Goal: Information Seeking & Learning: Learn about a topic

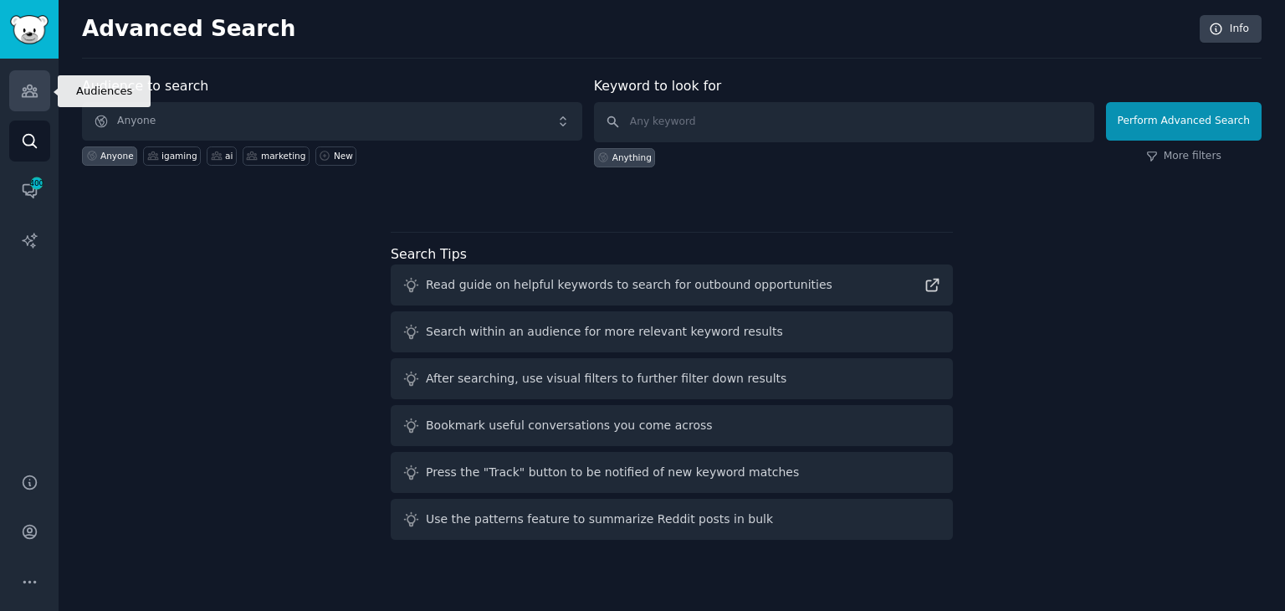
click at [27, 98] on icon "Sidebar" at bounding box center [30, 91] width 18 height 18
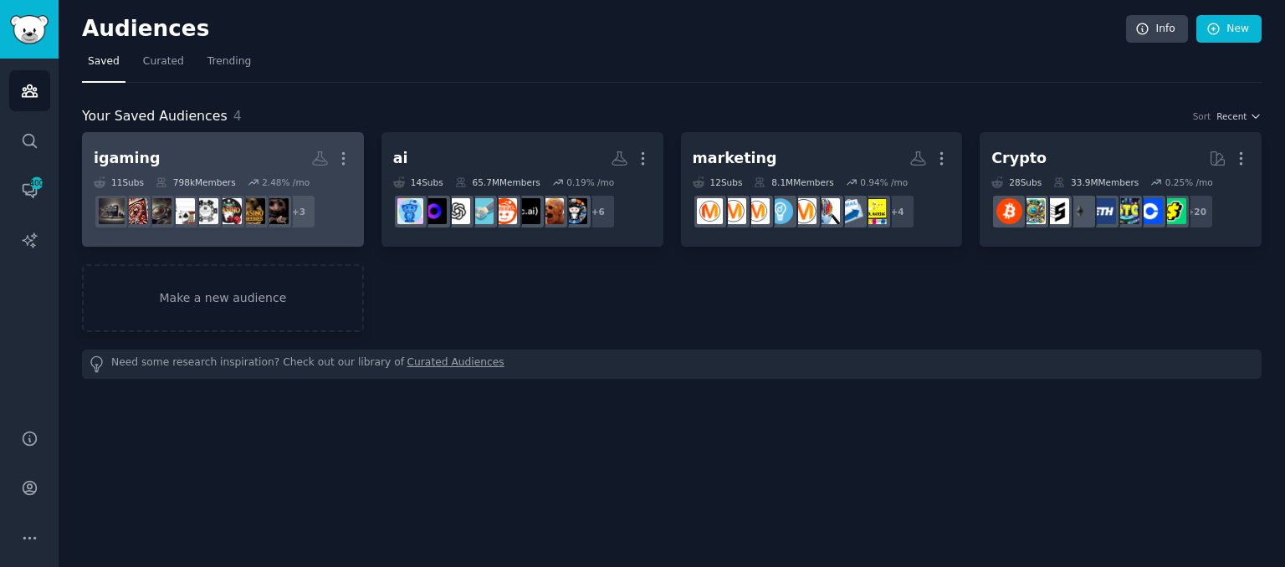
click at [192, 156] on h2 "igaming More" at bounding box center [223, 158] width 258 height 29
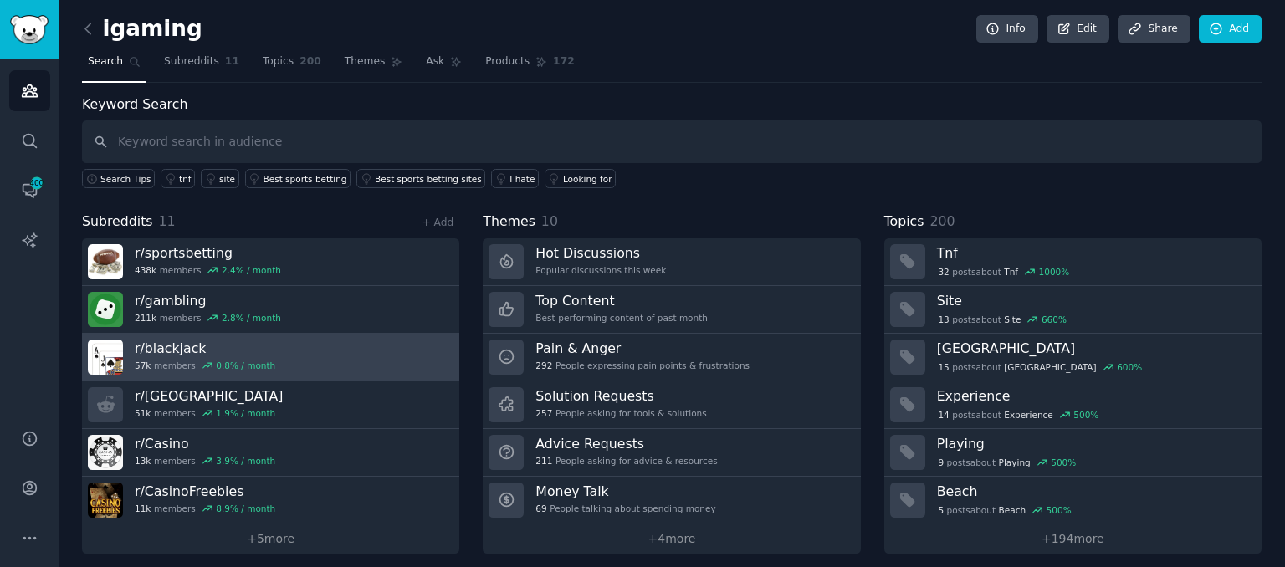
scroll to position [7, 0]
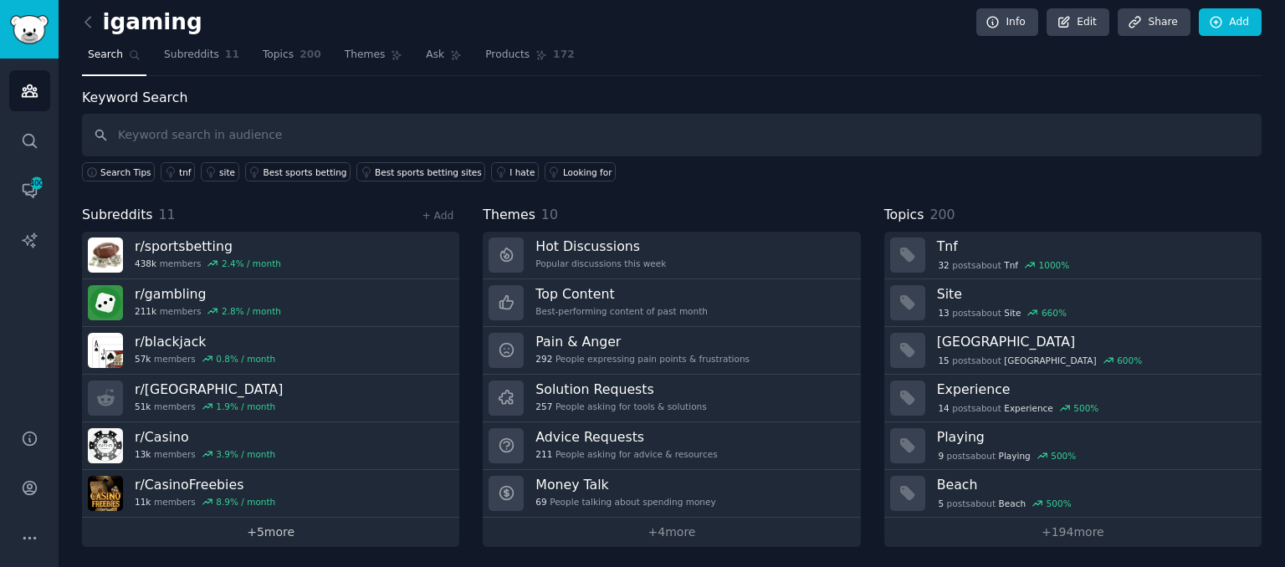
click at [291, 531] on link "+ 5 more" at bounding box center [270, 532] width 377 height 29
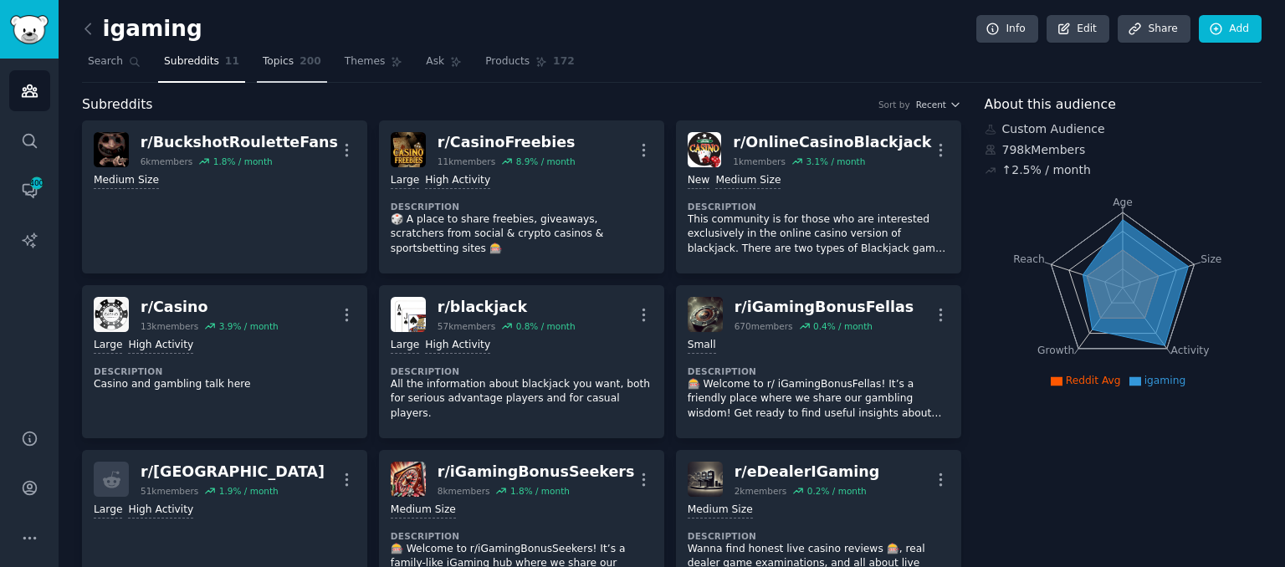
click at [277, 64] on span "Topics" at bounding box center [278, 61] width 31 height 15
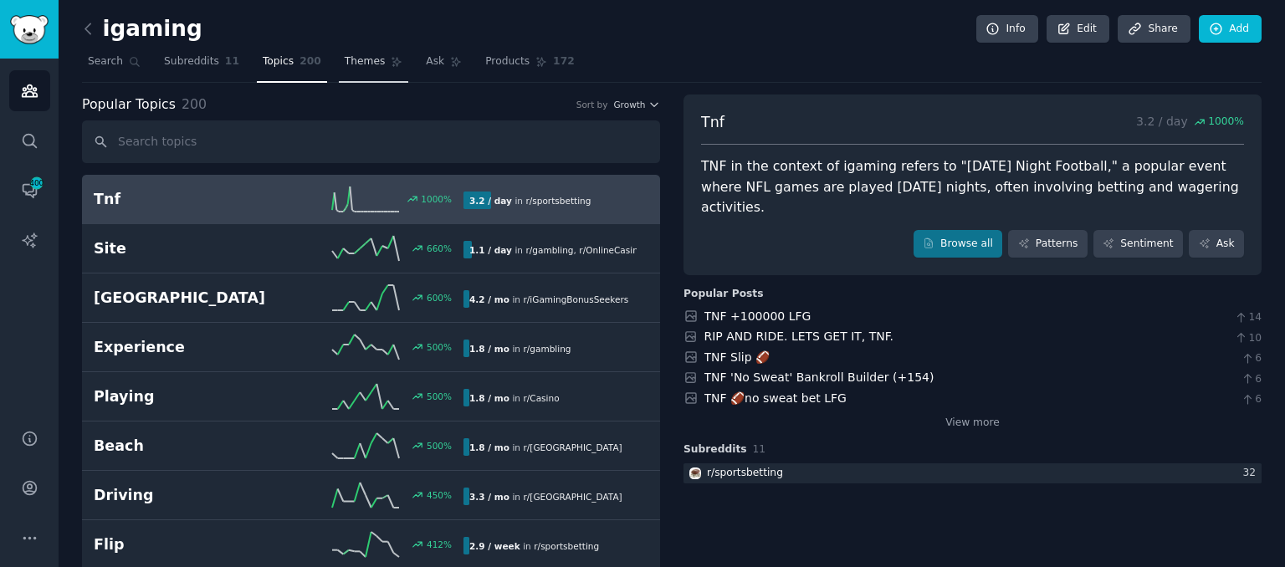
click at [345, 64] on span "Themes" at bounding box center [365, 61] width 41 height 15
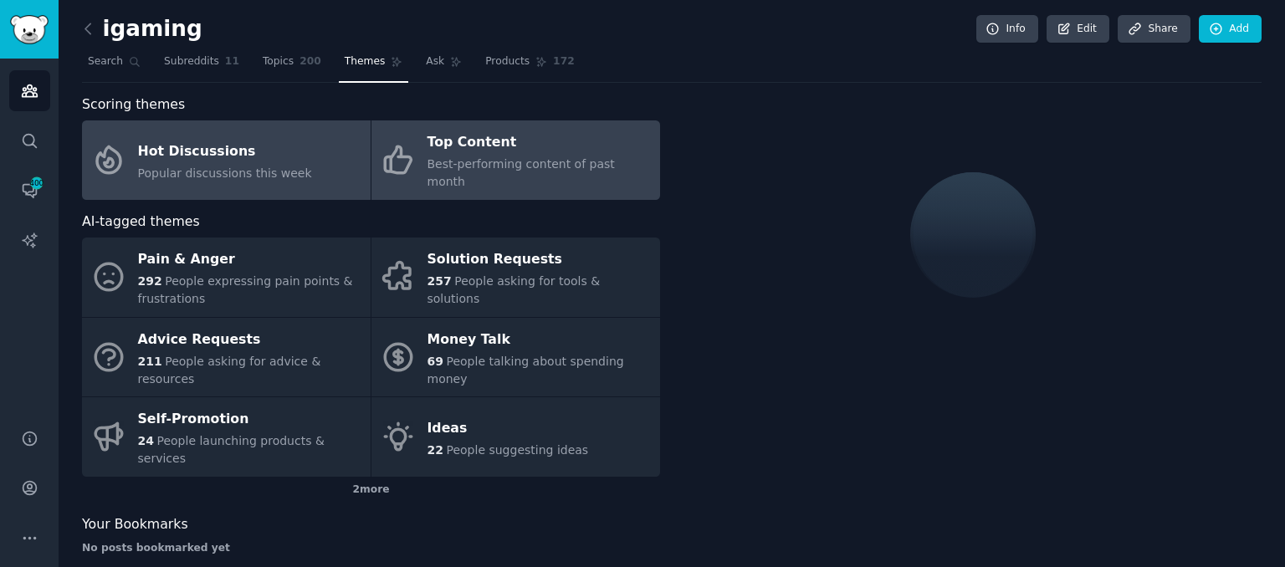
click at [464, 149] on div "Top Content" at bounding box center [539, 143] width 224 height 27
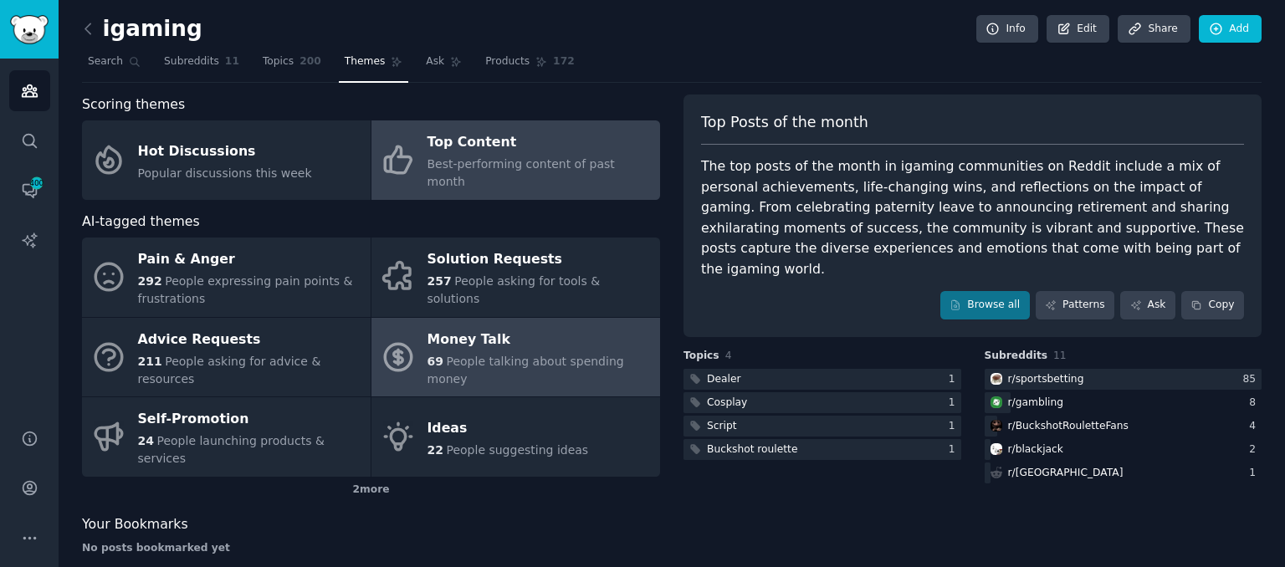
click at [432, 357] on link "Money Talk 69 People talking about spending money" at bounding box center [515, 357] width 289 height 79
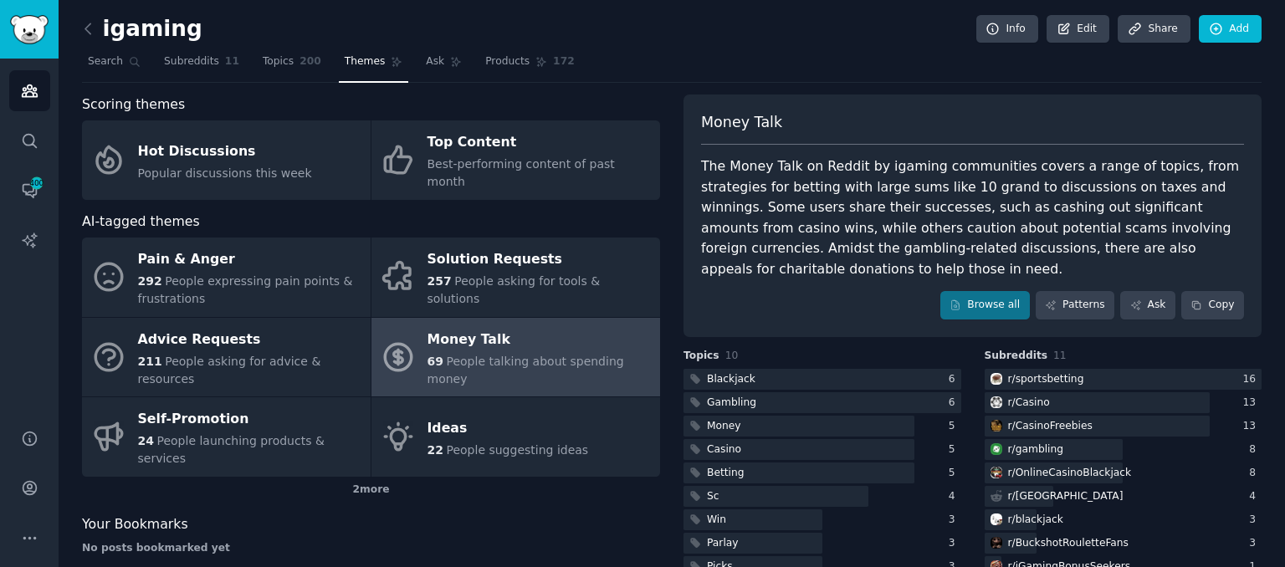
scroll to position [38, 0]
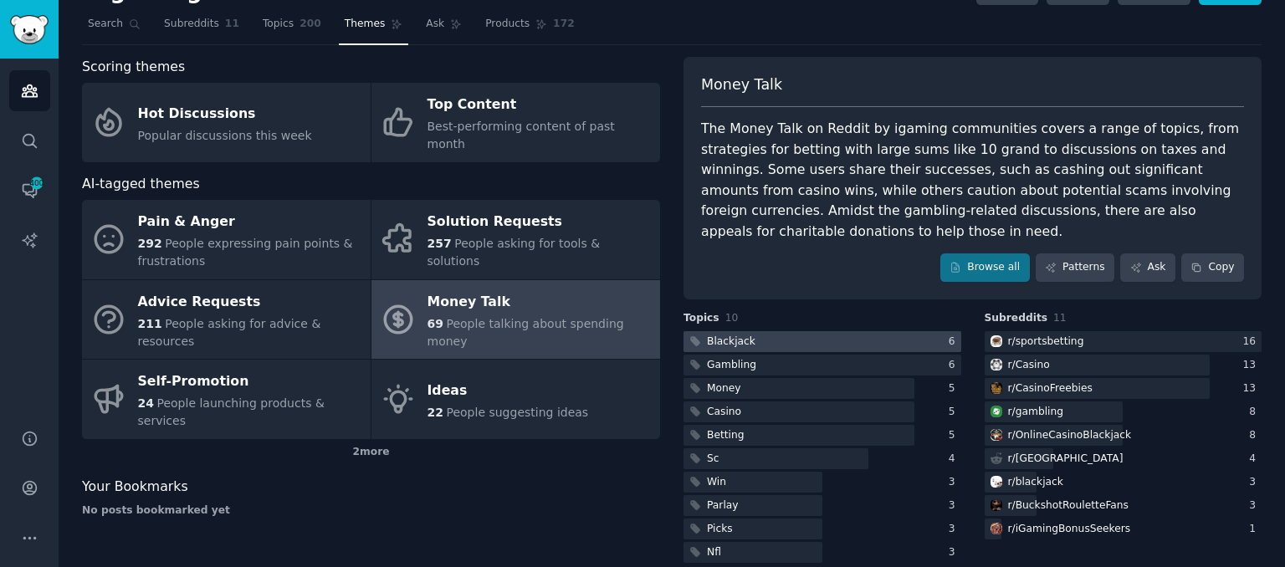
click at [911, 331] on div at bounding box center [822, 341] width 278 height 21
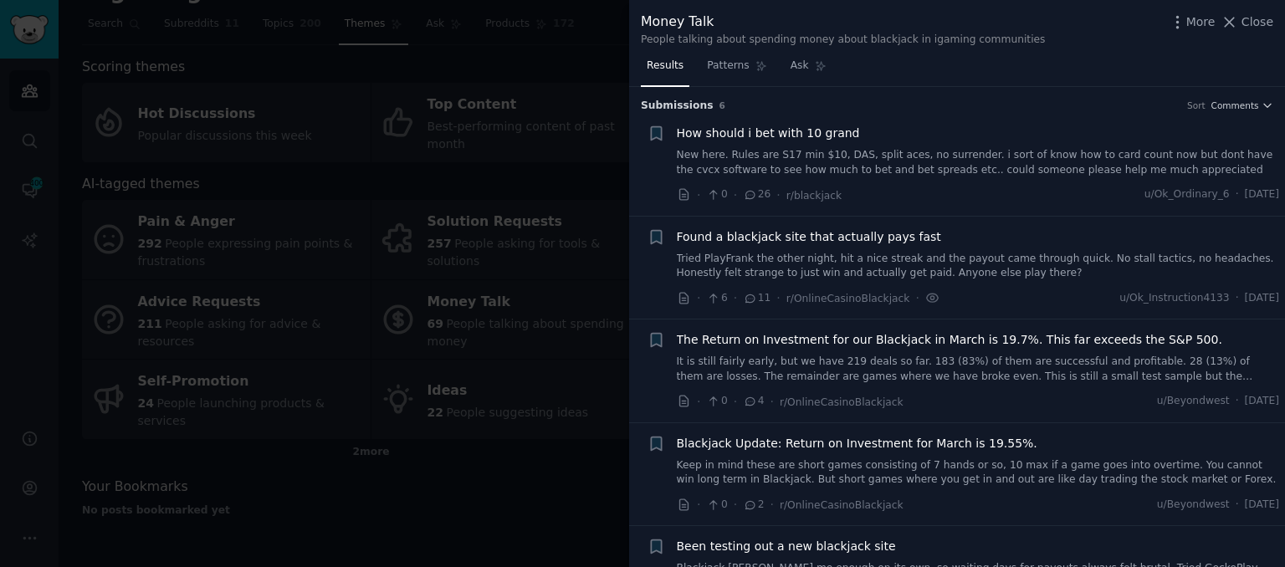
click at [837, 275] on link "Tried PlayFrank the other night, hit a nice streak and the payout came through …" at bounding box center [978, 266] width 603 height 29
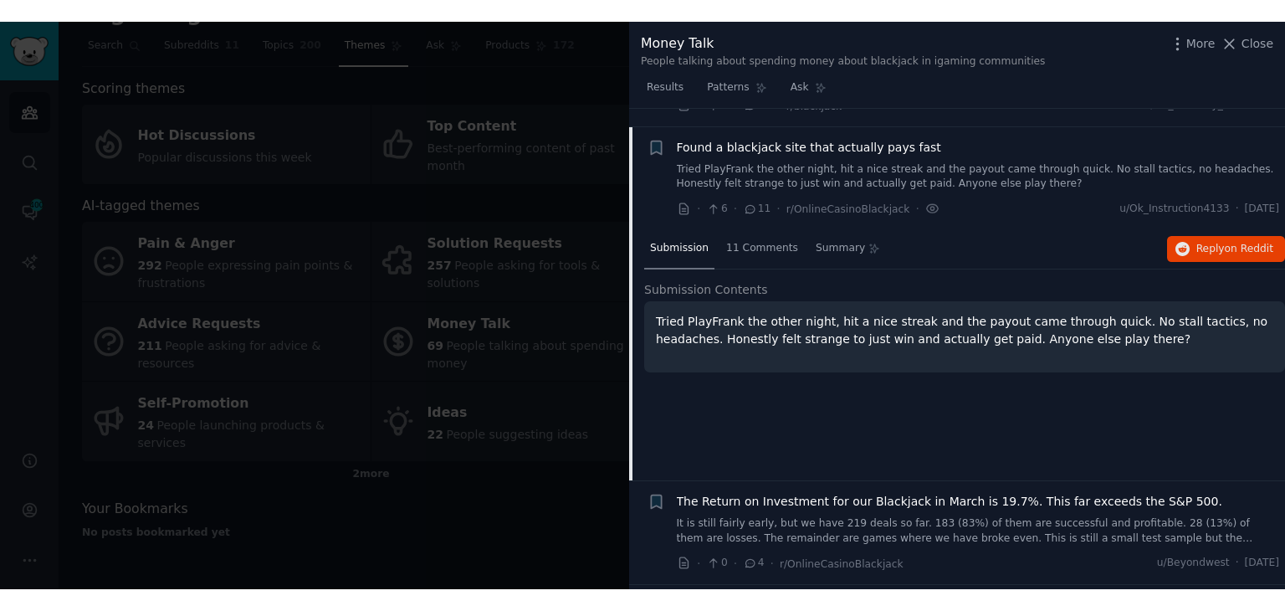
scroll to position [130, 0]
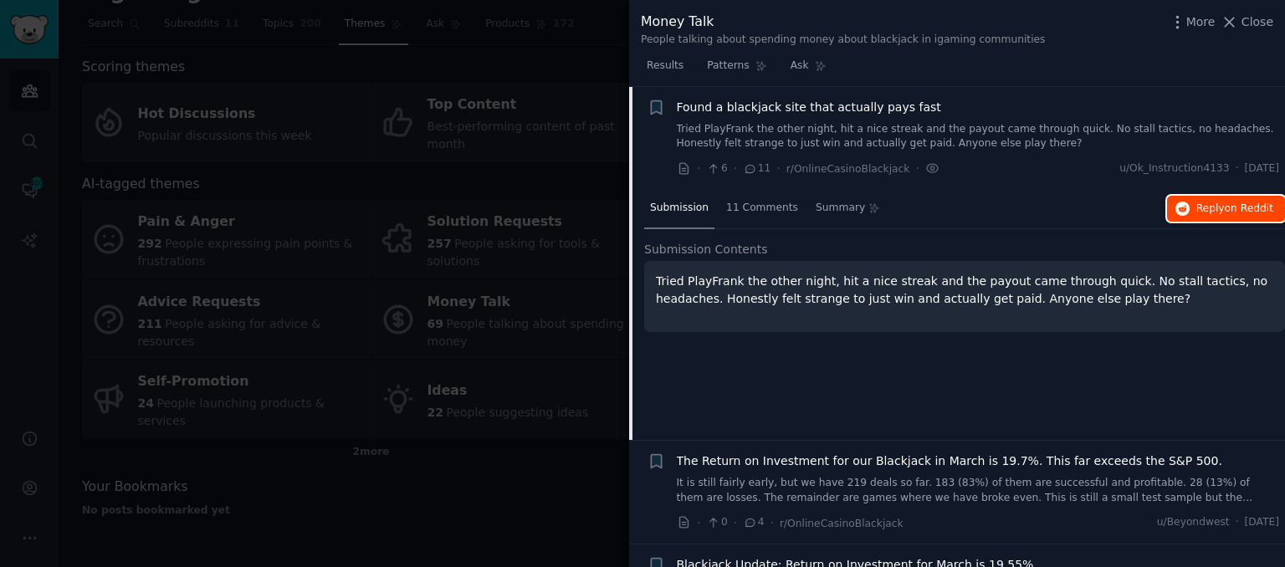
click at [1242, 202] on span "on Reddit" at bounding box center [1249, 208] width 49 height 12
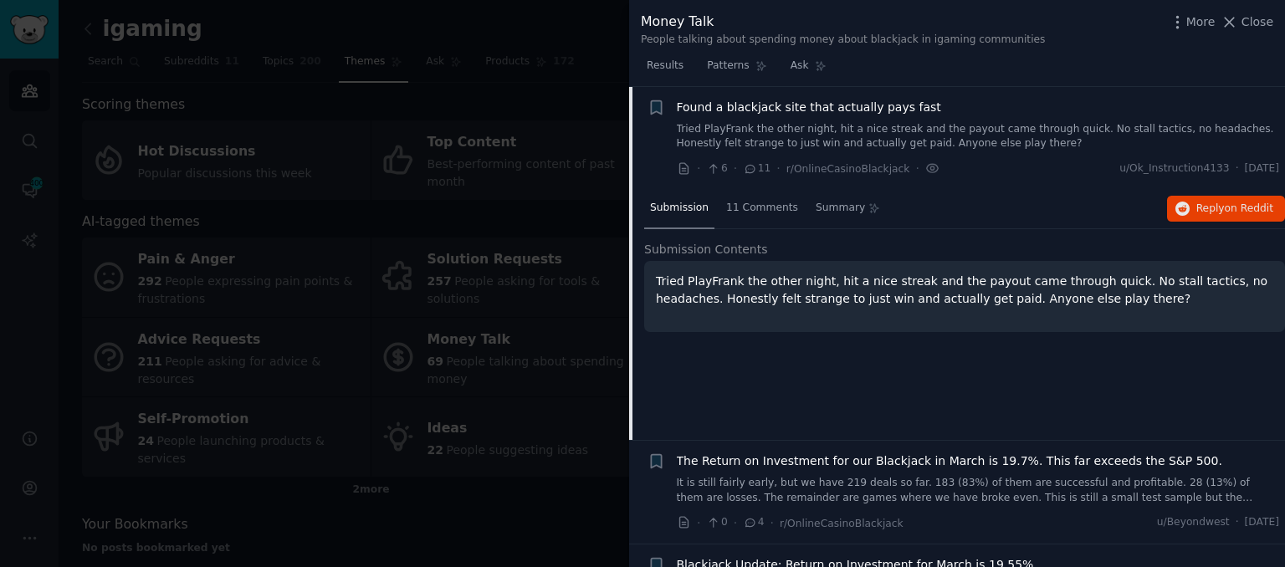
click at [232, 246] on div at bounding box center [642, 283] width 1285 height 567
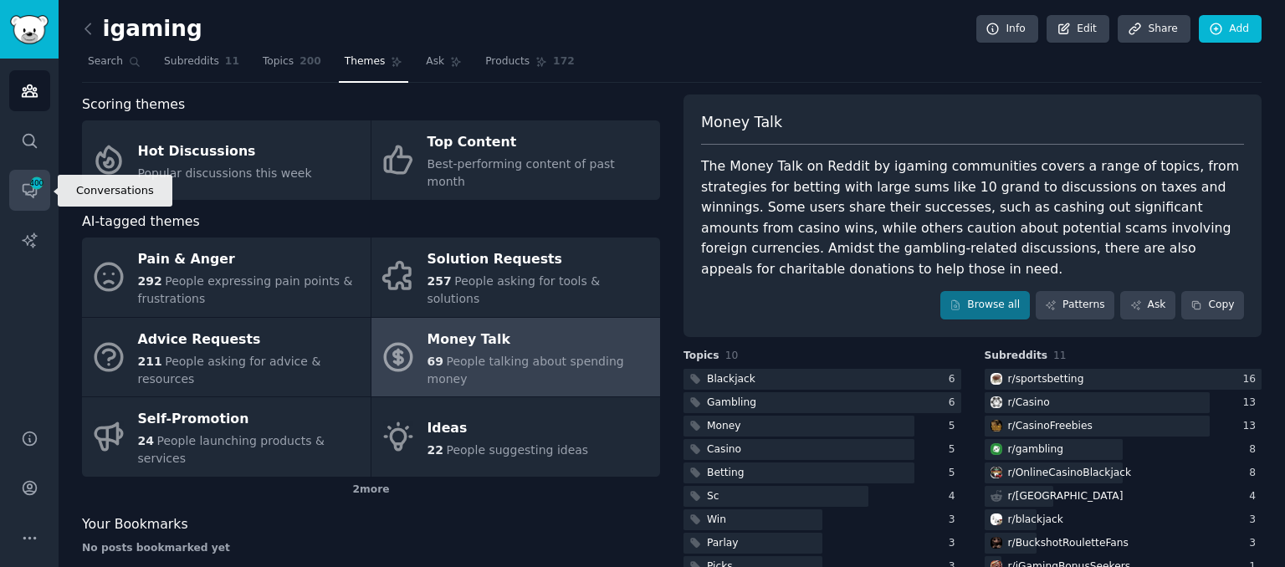
click at [32, 192] on icon "Sidebar" at bounding box center [30, 191] width 18 height 18
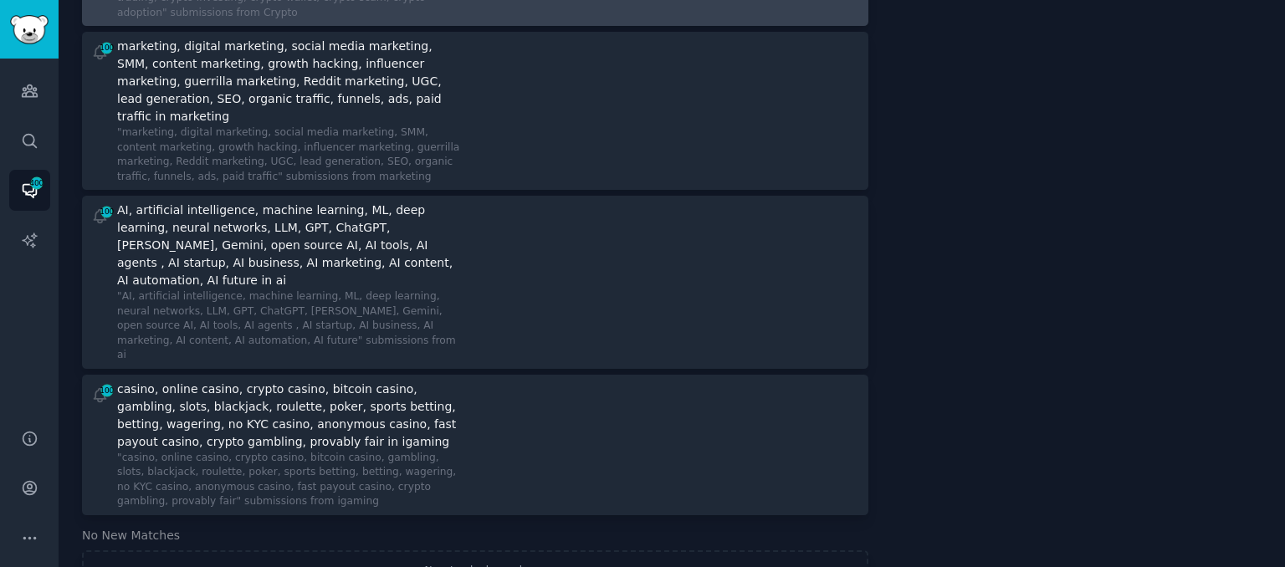
scroll to position [289, 0]
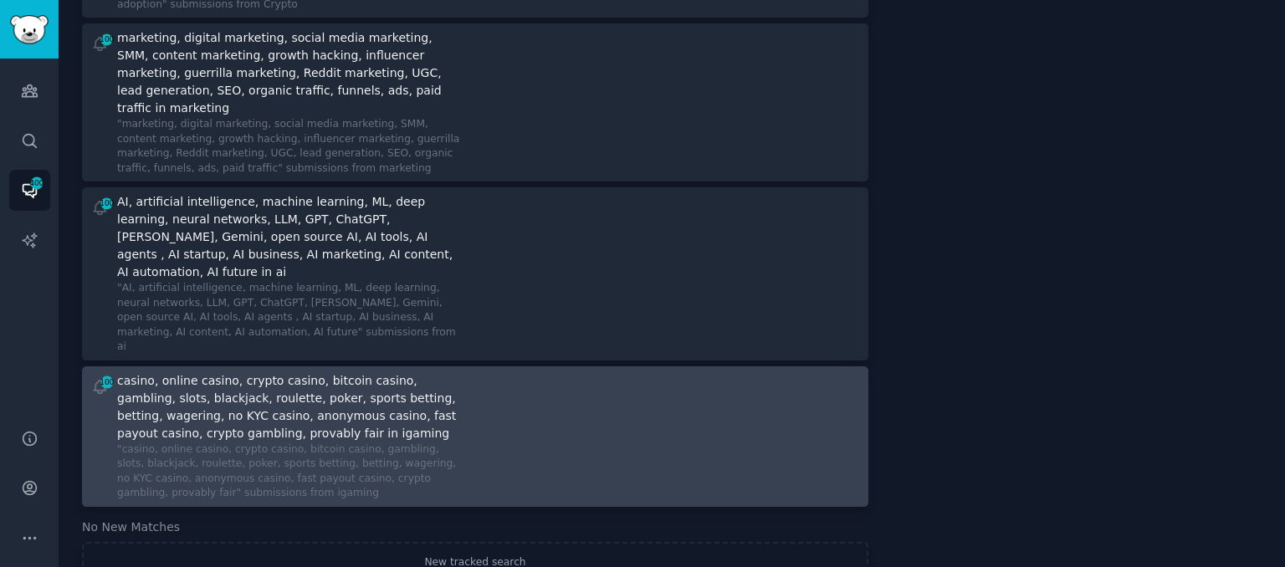
click at [491, 372] on div at bounding box center [673, 436] width 373 height 129
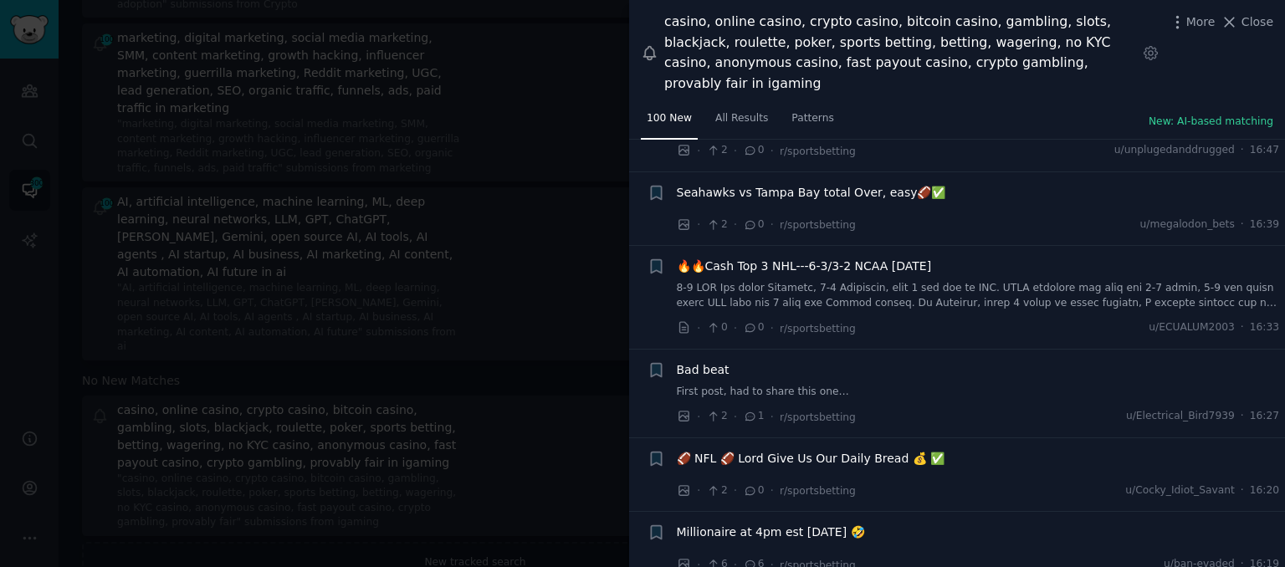
scroll to position [239, 0]
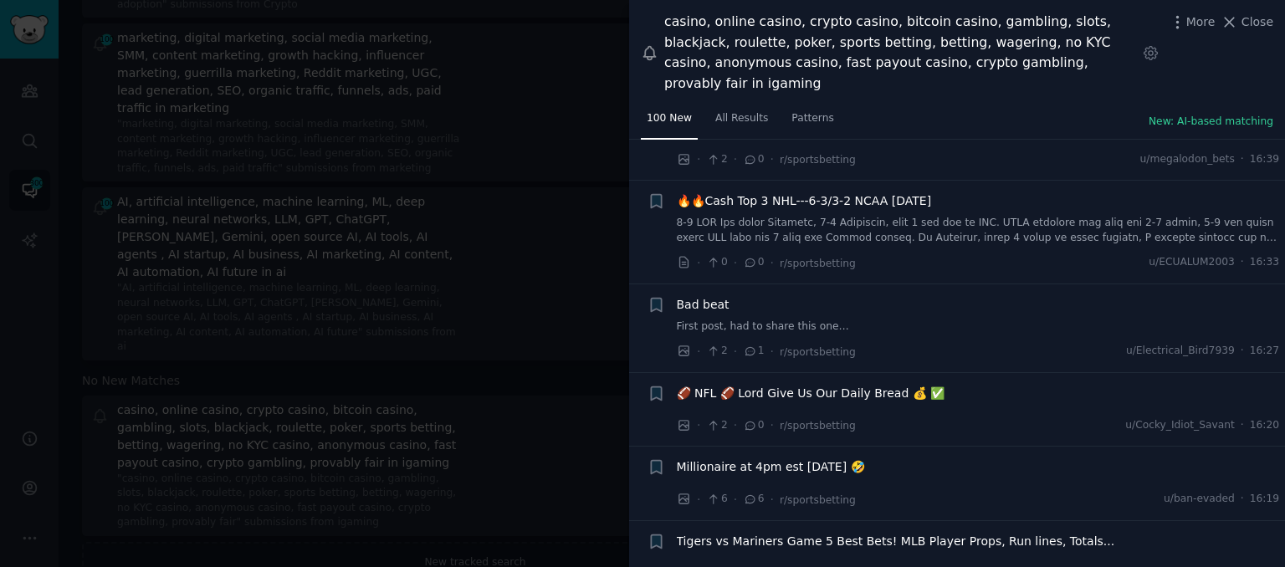
click at [1041, 216] on link at bounding box center [978, 230] width 603 height 29
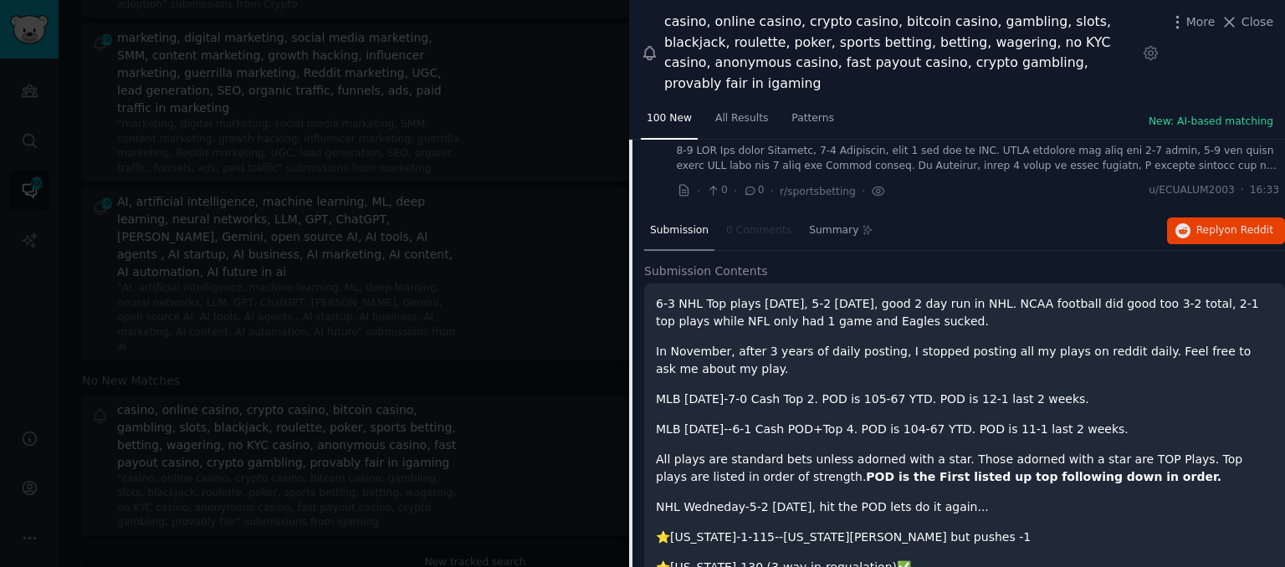
scroll to position [428, 0]
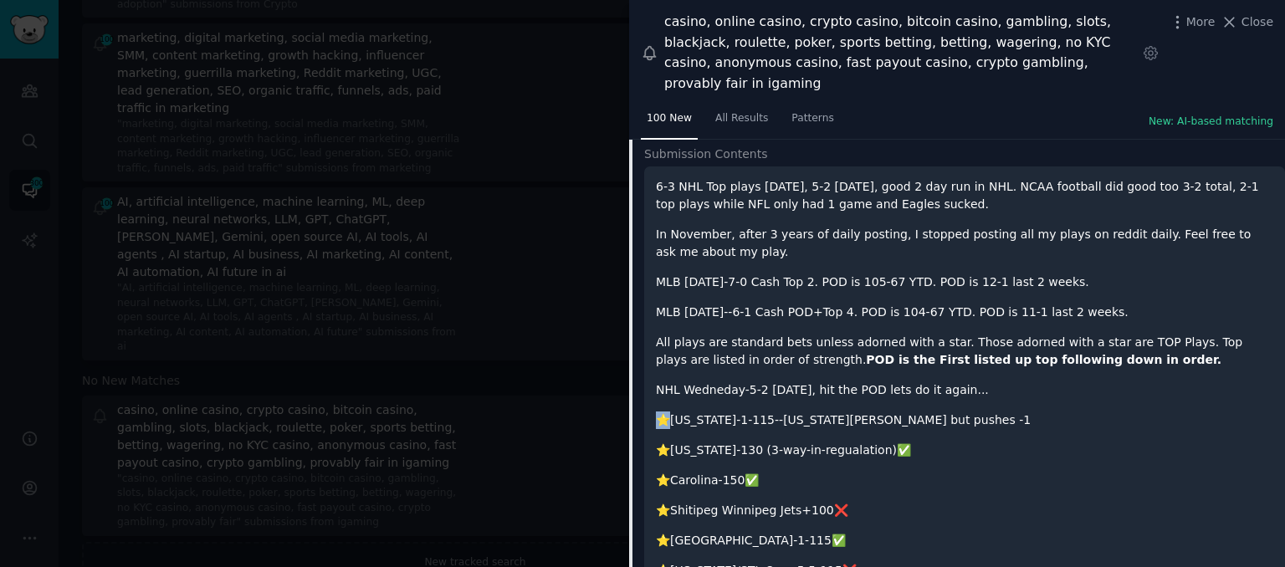
drag, startPoint x: 657, startPoint y: 399, endPoint x: 666, endPoint y: 399, distance: 9.2
click at [666, 412] on p "⭐️[US_STATE]-1-115--[US_STATE][PERSON_NAME] but pushes -1" at bounding box center [964, 421] width 617 height 18
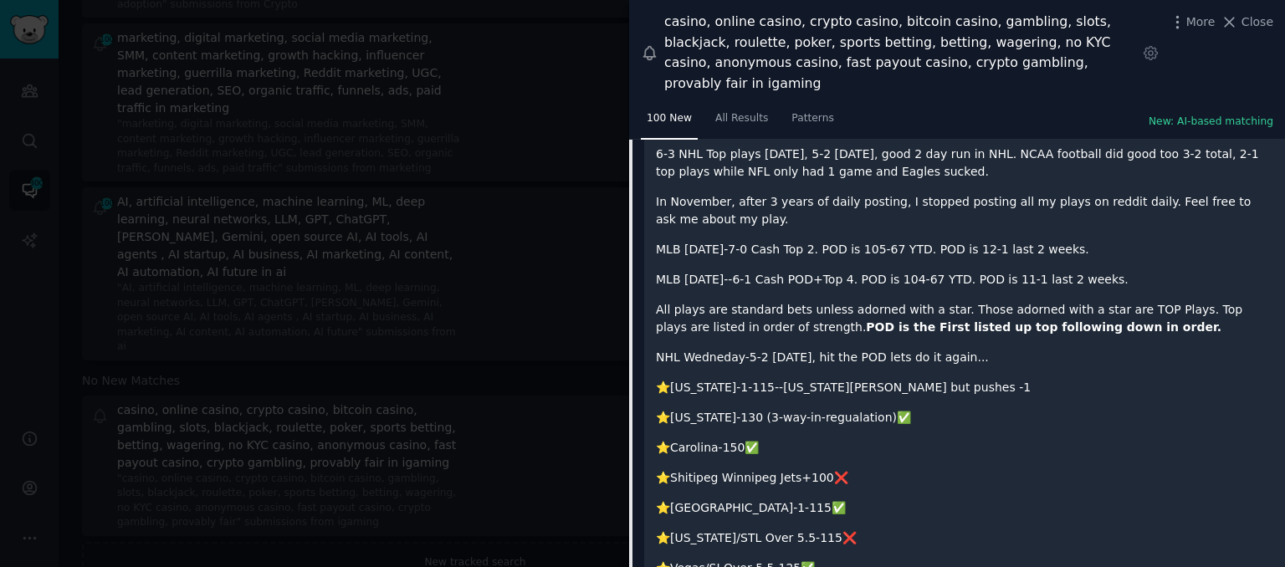
scroll to position [458, 0]
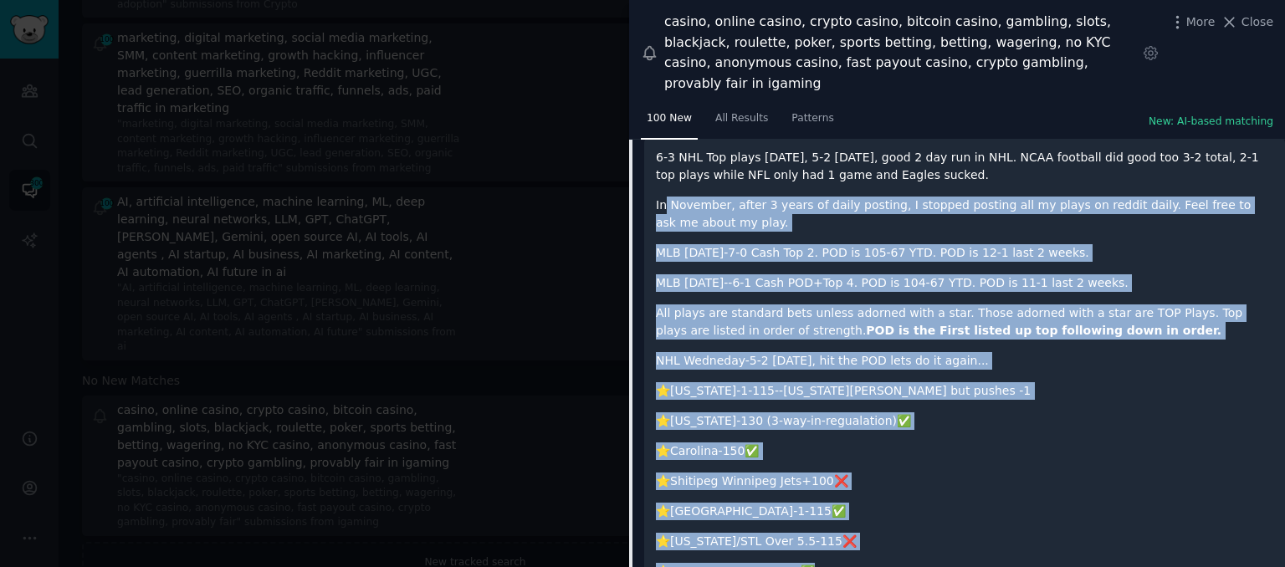
drag, startPoint x: 663, startPoint y: 170, endPoint x: 845, endPoint y: 552, distance: 423.2
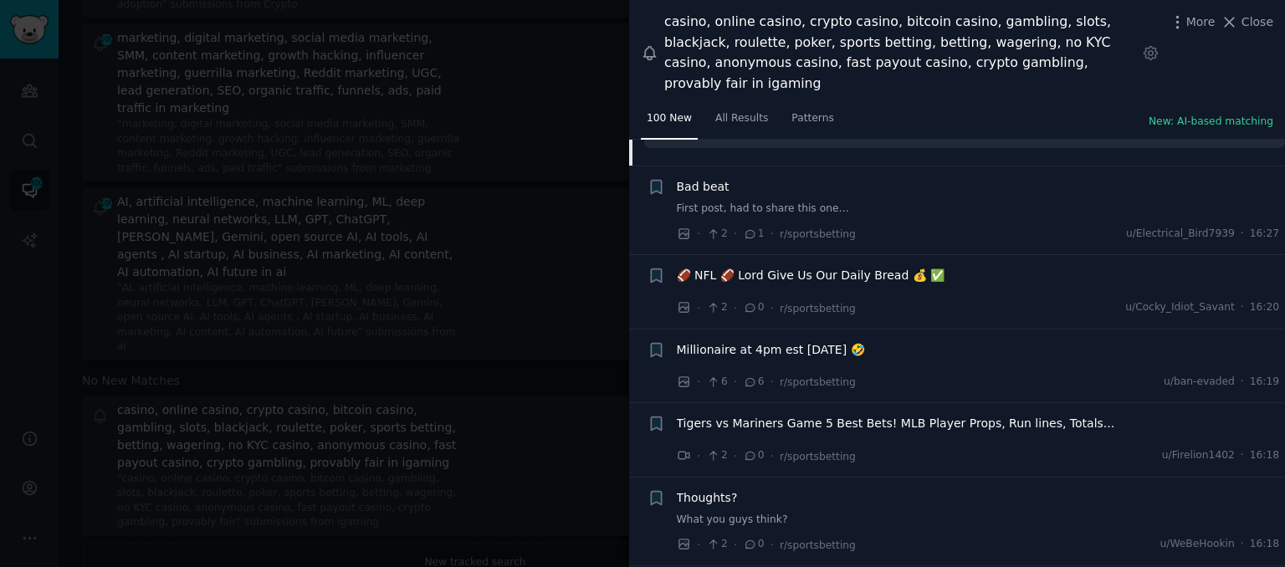
scroll to position [2229, 0]
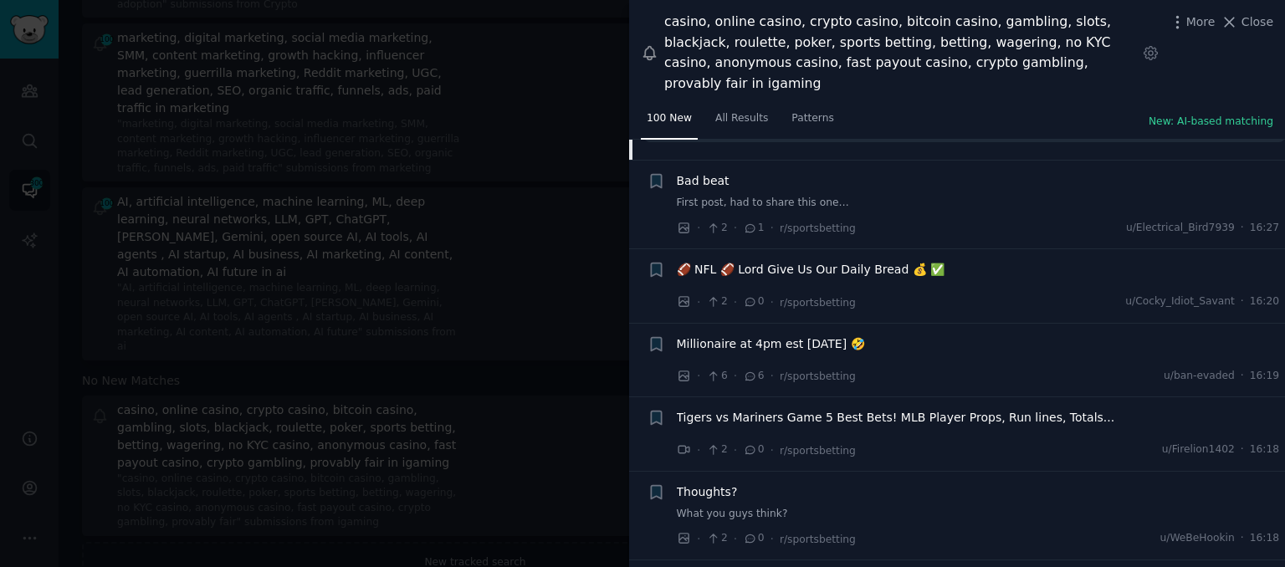
click at [950, 261] on div "🏈 NFL 🏈 Lord Give Us Our Daily Bread 💰 ✅" at bounding box center [978, 272] width 603 height 23
click at [796, 261] on span "🏈 NFL 🏈 Lord Give Us Our Daily Bread 💰 ✅" at bounding box center [811, 270] width 269 height 18
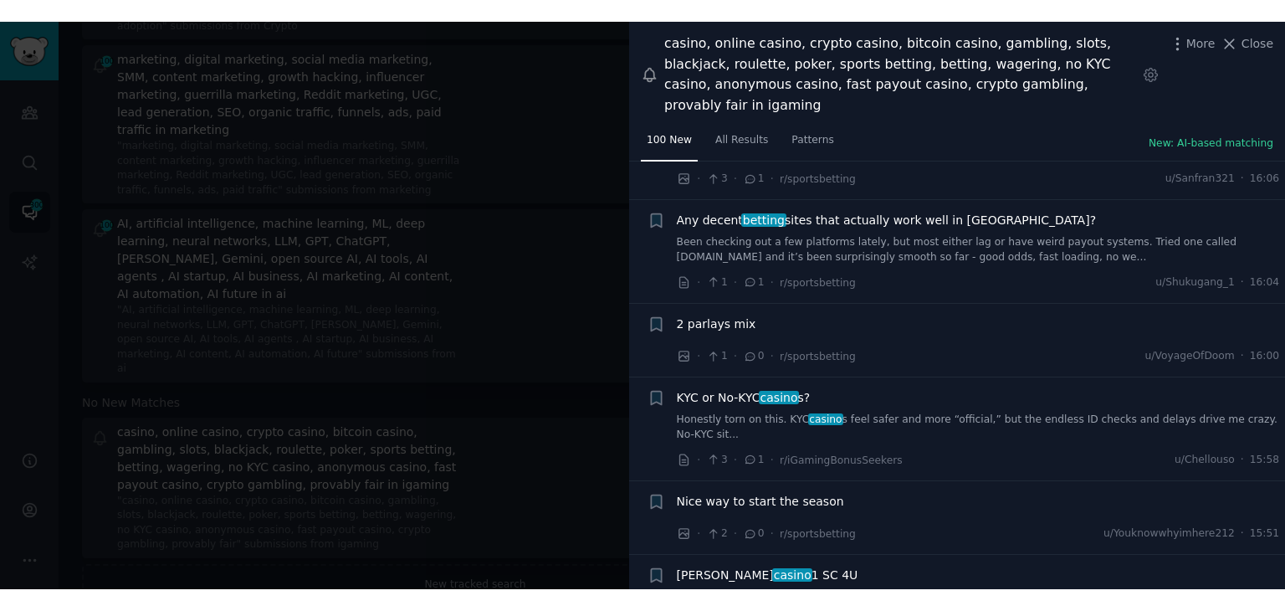
scroll to position [246, 0]
